Goal: Task Accomplishment & Management: Complete application form

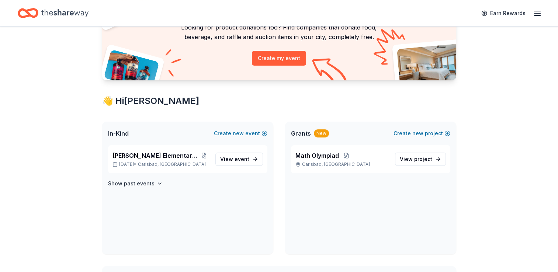
scroll to position [76, 0]
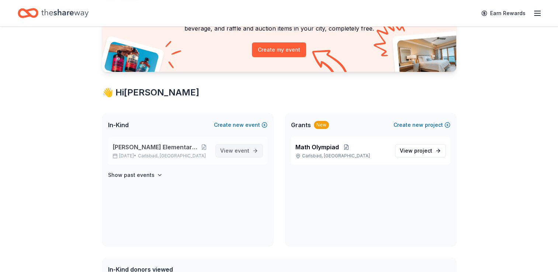
click at [239, 148] on span "event" at bounding box center [241, 150] width 15 height 6
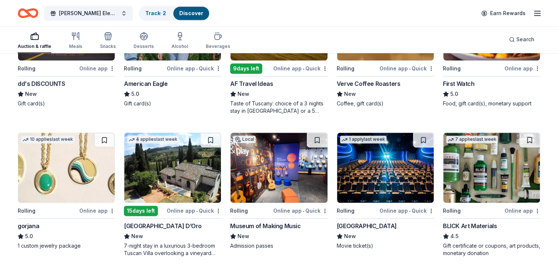
scroll to position [848, 0]
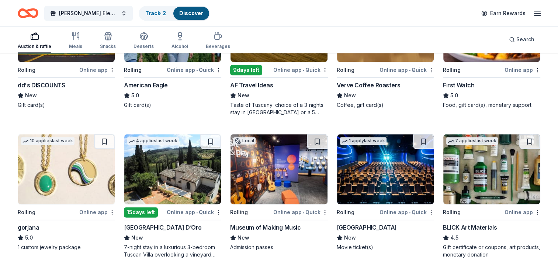
click at [468, 223] on div "BLICK Art Materials" at bounding box center [470, 227] width 54 height 9
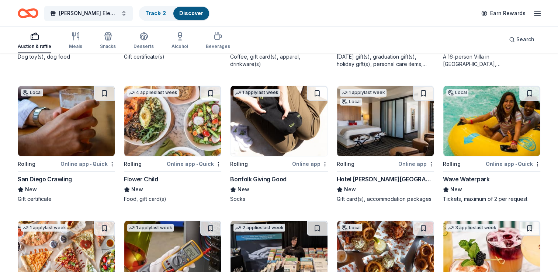
scroll to position [1200, 0]
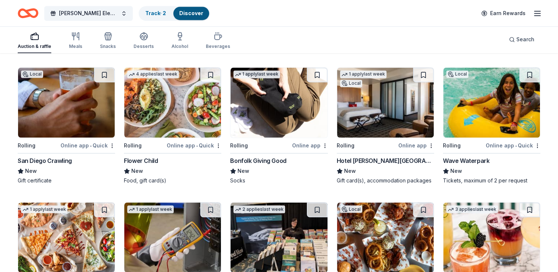
click at [52, 160] on div "San Diego Crawling" at bounding box center [45, 160] width 54 height 9
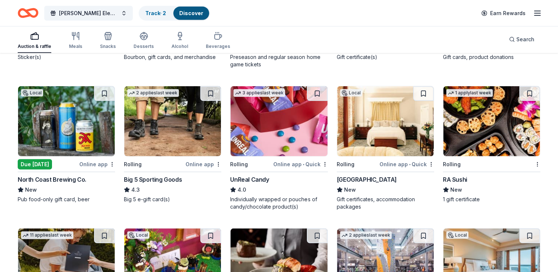
scroll to position [2169, 0]
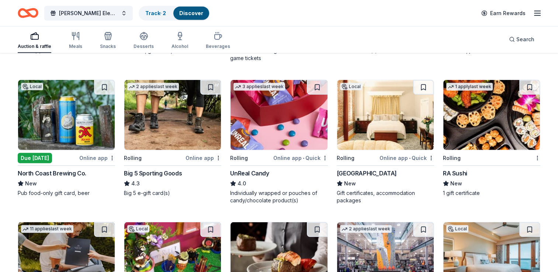
click at [154, 171] on div "Big 5 Sporting Goods" at bounding box center [153, 173] width 58 height 9
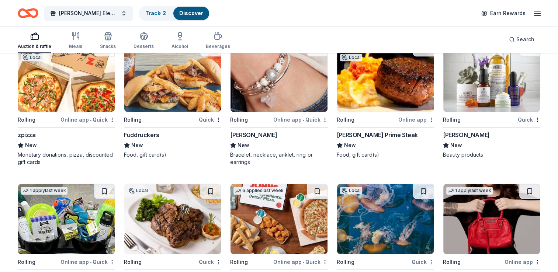
scroll to position [3520, 0]
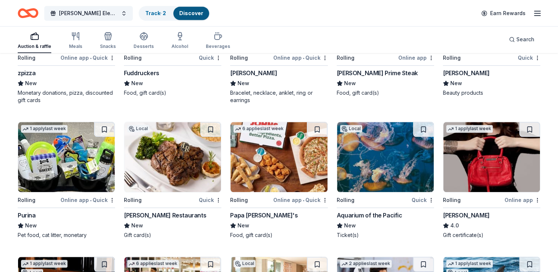
click at [535, 15] on icon "button" at bounding box center [537, 13] width 9 height 9
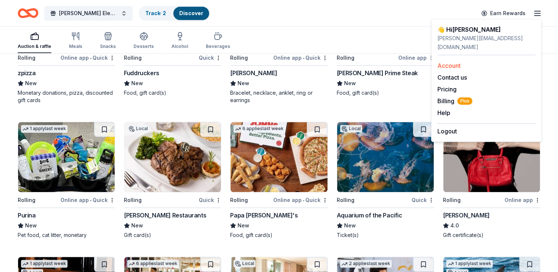
click at [449, 62] on link "Account" at bounding box center [448, 65] width 23 height 7
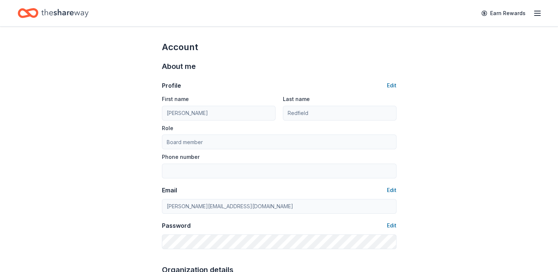
click at [538, 13] on line "button" at bounding box center [537, 13] width 6 height 0
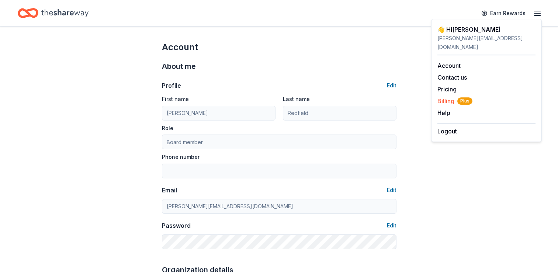
click at [438, 97] on span "Billing Plus" at bounding box center [454, 101] width 35 height 9
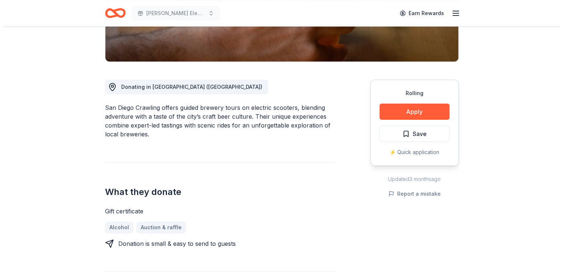
scroll to position [152, 0]
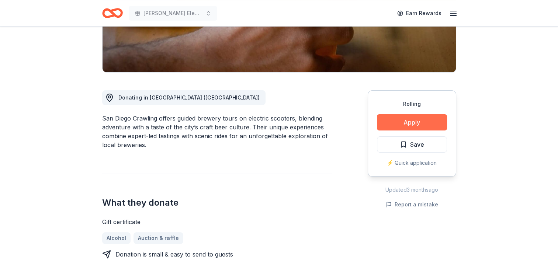
click at [418, 117] on button "Apply" at bounding box center [412, 122] width 70 height 16
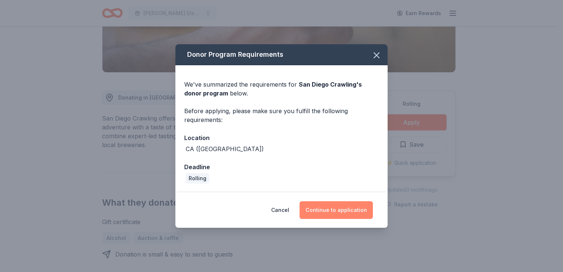
click at [357, 209] on button "Continue to application" at bounding box center [336, 210] width 73 height 18
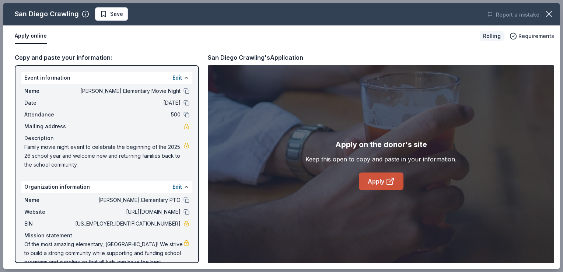
click at [387, 185] on icon at bounding box center [390, 181] width 9 height 9
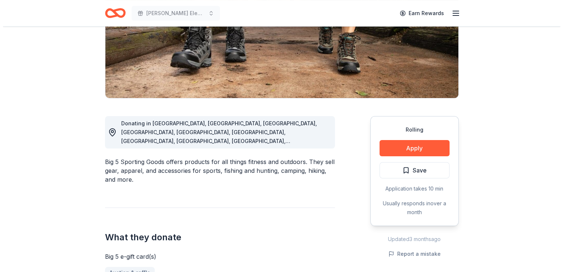
scroll to position [133, 0]
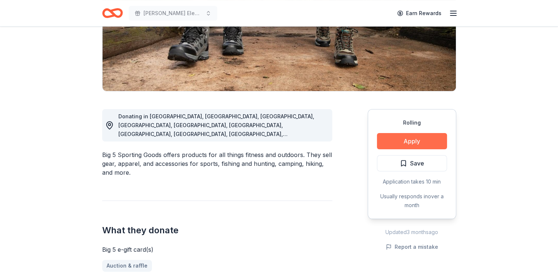
click at [417, 139] on button "Apply" at bounding box center [412, 141] width 70 height 16
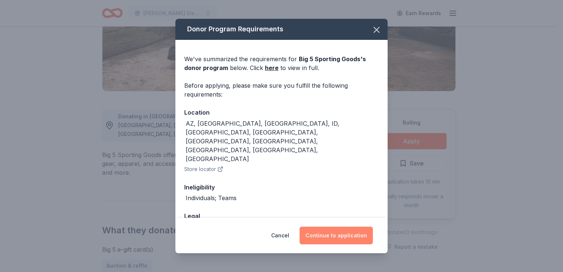
click at [321, 235] on button "Continue to application" at bounding box center [336, 236] width 73 height 18
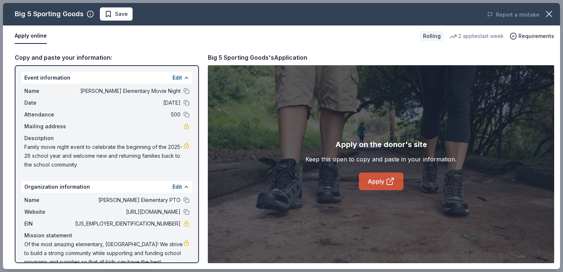
click at [383, 180] on link "Apply" at bounding box center [381, 182] width 45 height 18
